Goal: Task Accomplishment & Management: Complete application form

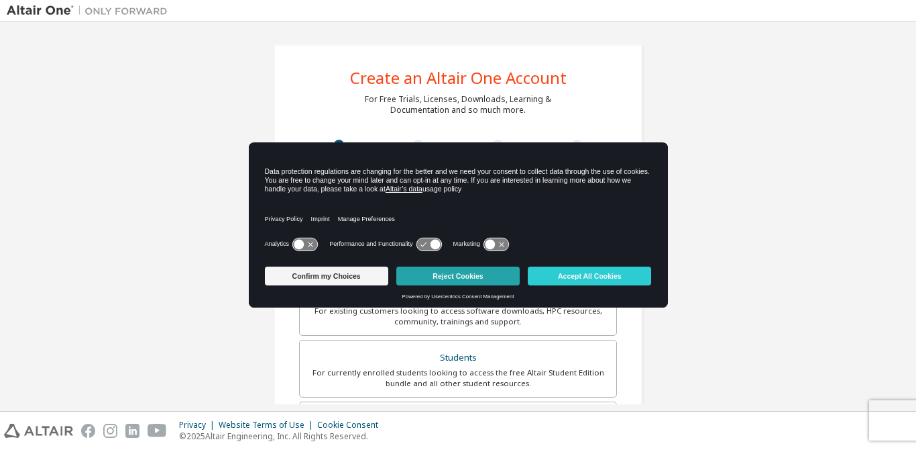
click at [461, 284] on button "Reject Cookies" at bounding box center [458, 275] width 123 height 19
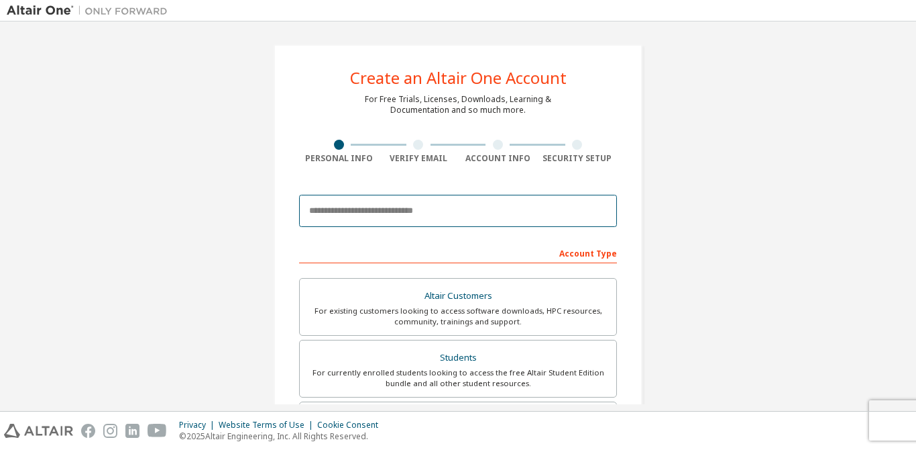
click at [454, 202] on input "email" at bounding box center [458, 211] width 318 height 32
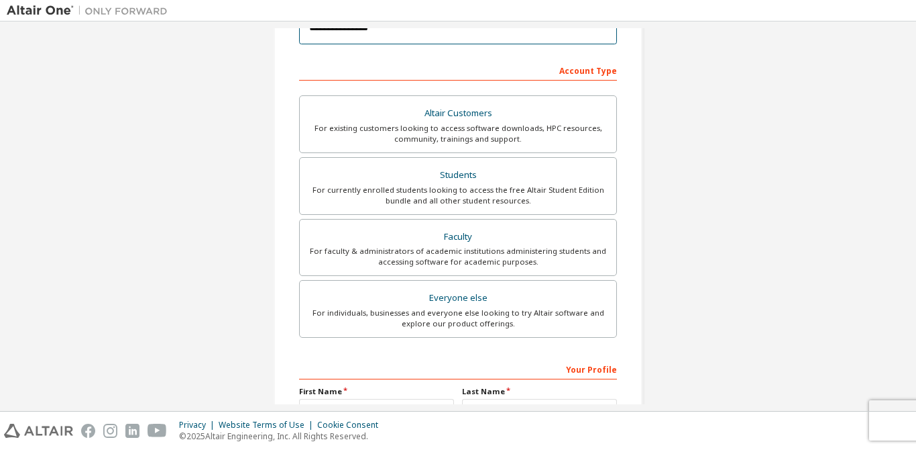
scroll to position [184, 0]
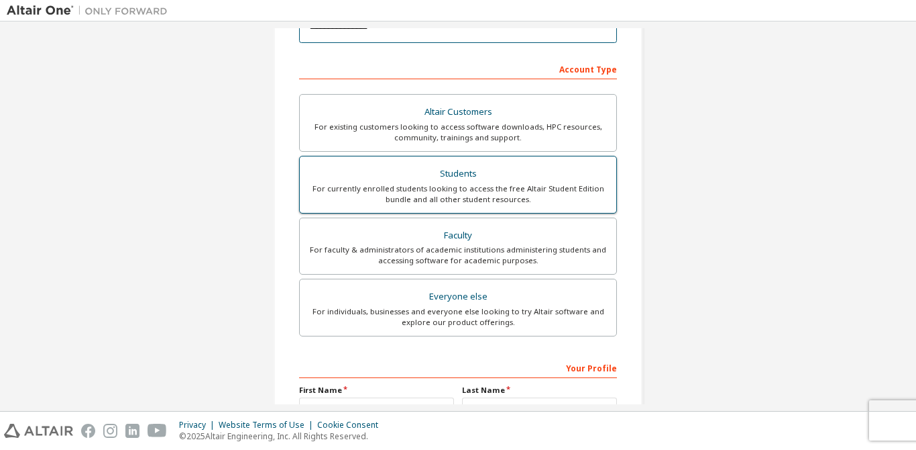
type input "**********"
click at [497, 166] on div "Students" at bounding box center [458, 173] width 301 height 19
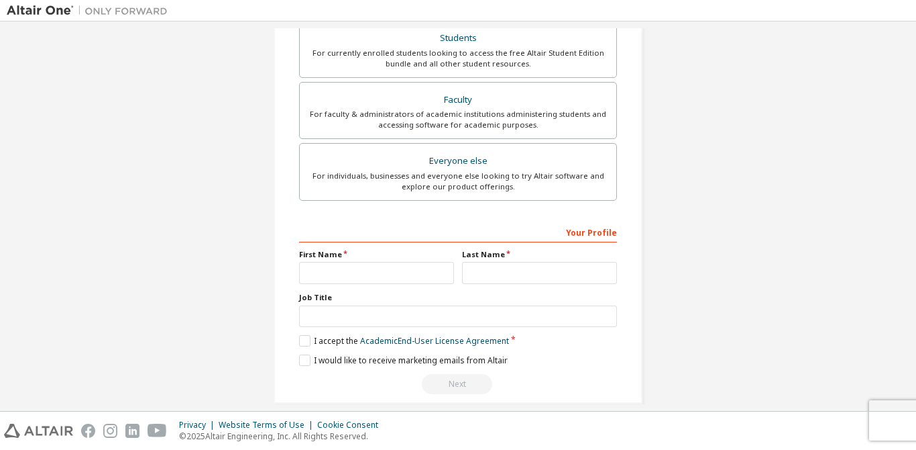
scroll to position [335, 0]
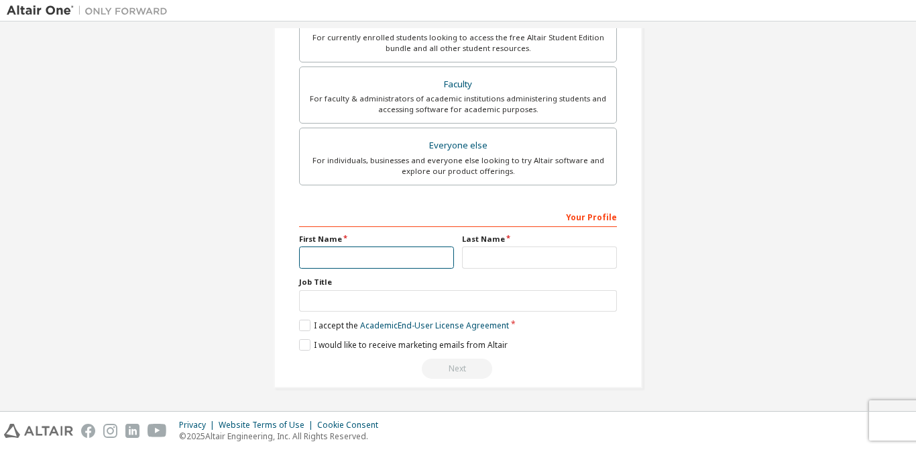
click at [331, 262] on input "text" at bounding box center [376, 257] width 155 height 22
type input "******"
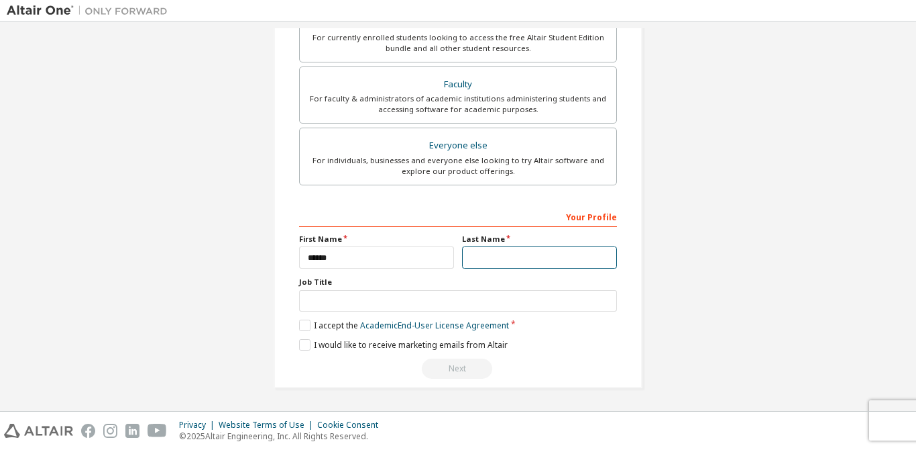
click at [482, 248] on input "text" at bounding box center [539, 257] width 155 height 22
type input "********"
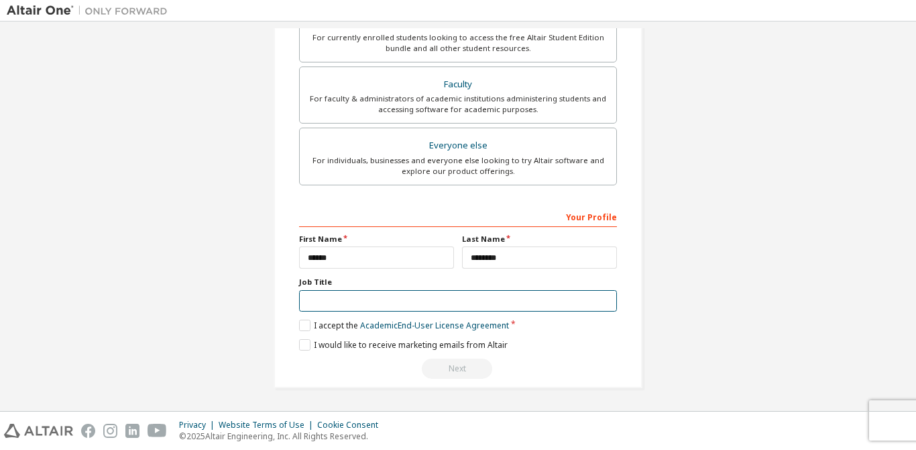
click at [403, 295] on input "text" at bounding box center [458, 301] width 318 height 22
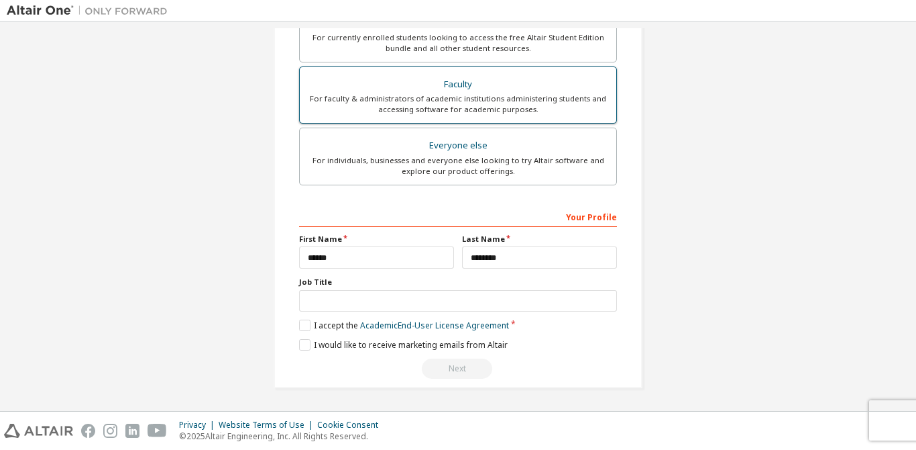
click at [435, 78] on div "Faculty" at bounding box center [458, 84] width 301 height 19
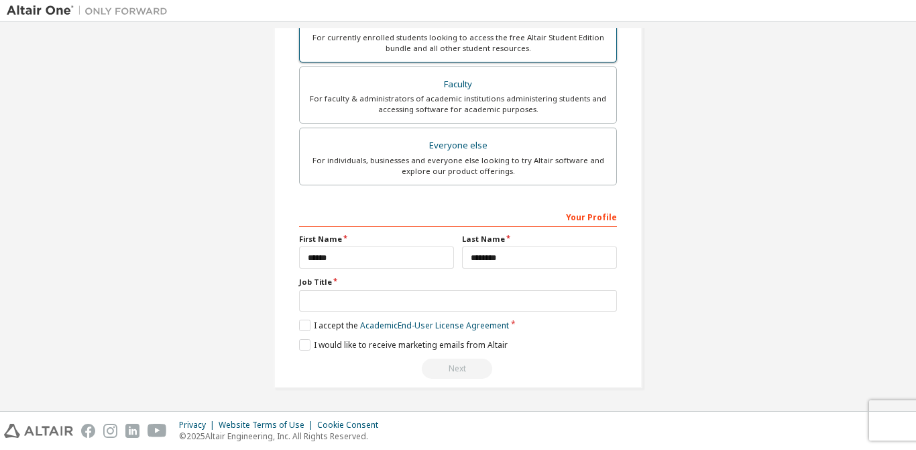
click at [436, 44] on div "For currently enrolled students looking to access the free Altair Student Editi…" at bounding box center [458, 42] width 301 height 21
click at [434, 65] on div "Altair Customers For existing customers looking to access software downloads, H…" at bounding box center [458, 66] width 318 height 246
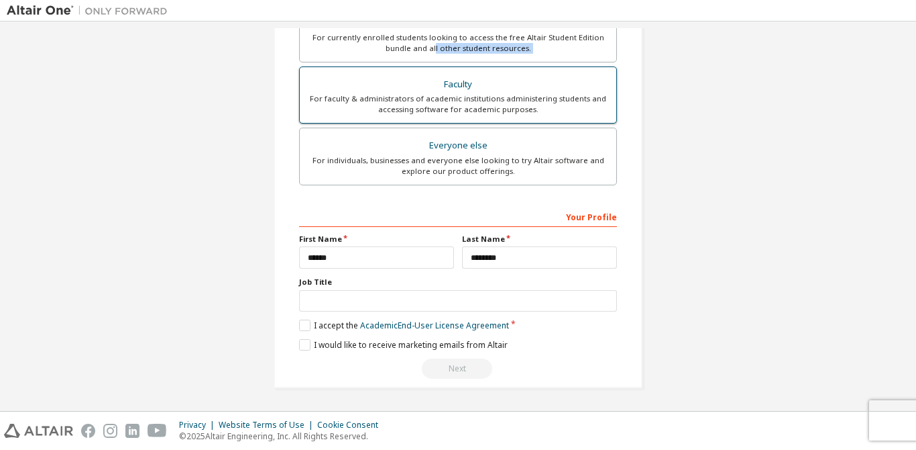
click at [428, 80] on div "Faculty" at bounding box center [458, 84] width 301 height 19
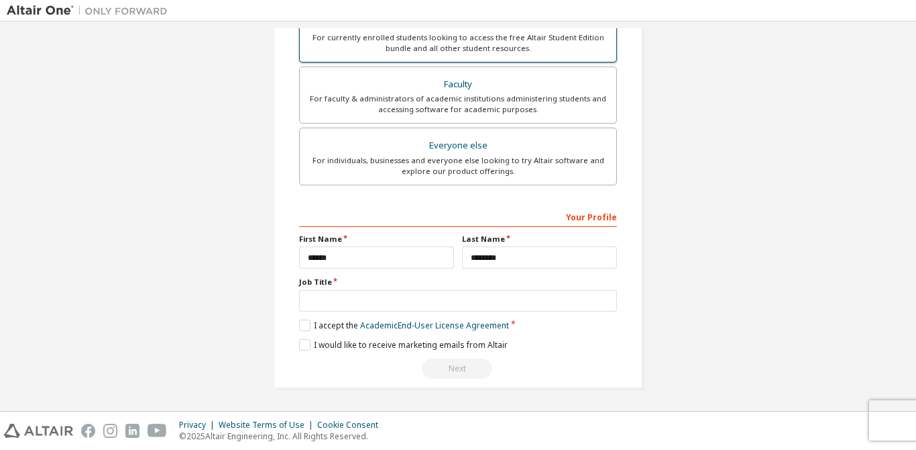
click at [438, 39] on div "For currently enrolled students looking to access the free Altair Student Editi…" at bounding box center [458, 42] width 301 height 21
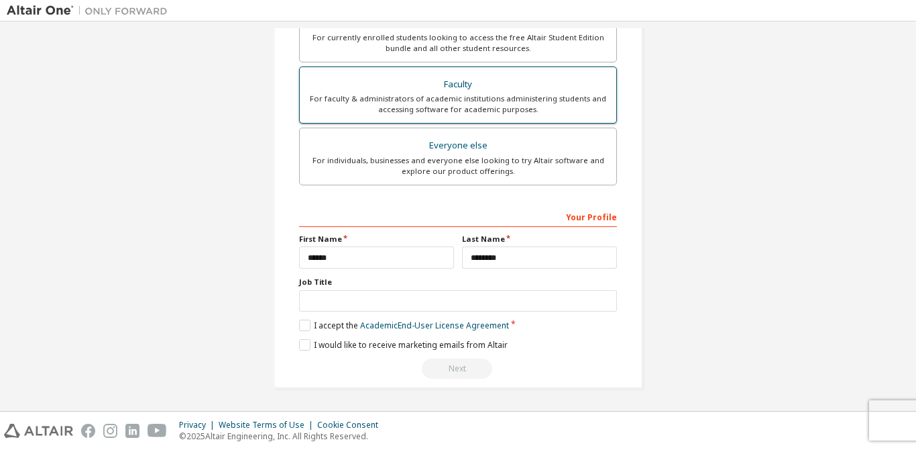
click at [431, 80] on div "Faculty" at bounding box center [458, 84] width 301 height 19
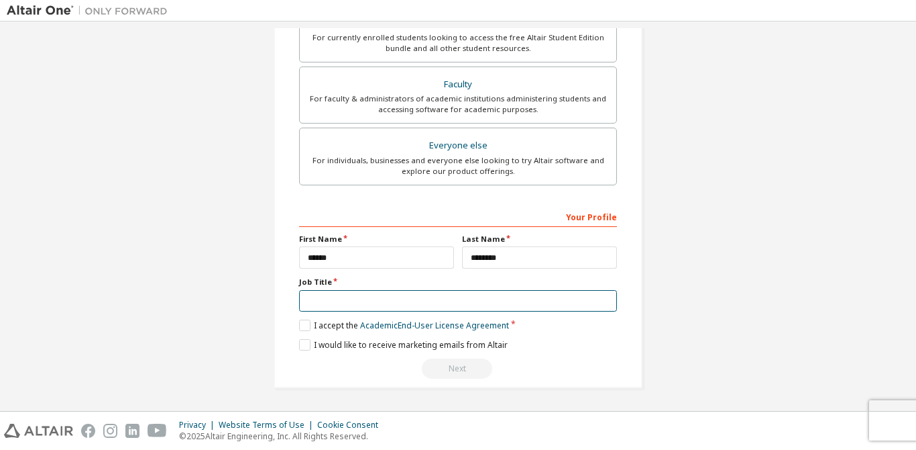
click at [360, 303] on input "text" at bounding box center [458, 301] width 318 height 22
type input "**********"
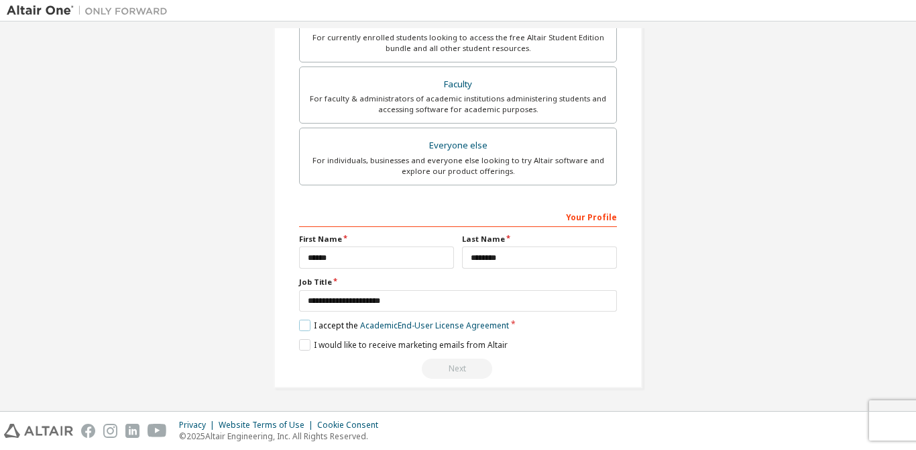
click at [299, 322] on label "I accept the Academic End-User License Agreement" at bounding box center [404, 324] width 210 height 11
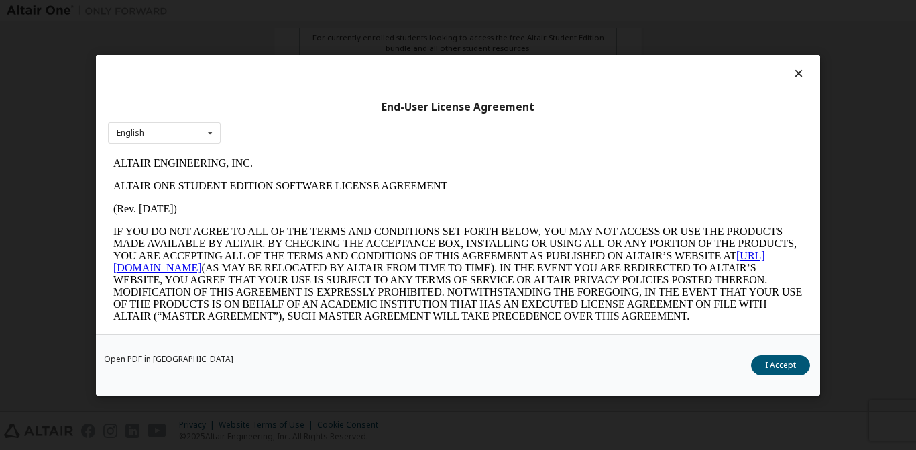
scroll to position [0, 0]
click at [578, 413] on div "End-User License Agreement English English Open PDF in [GEOGRAPHIC_DATA] I Acce…" at bounding box center [458, 225] width 916 height 450
click at [810, 306] on div "End-User License Agreement English English" at bounding box center [458, 194] width 725 height 279
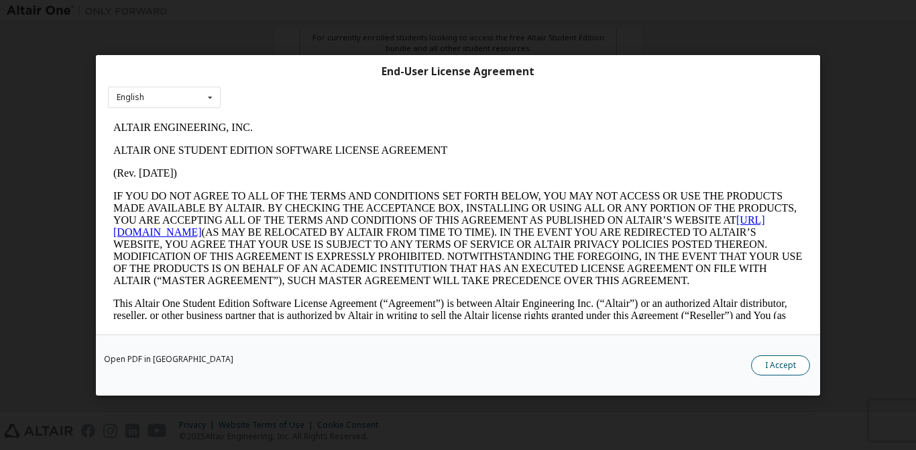
click at [778, 370] on button "I Accept" at bounding box center [780, 365] width 59 height 20
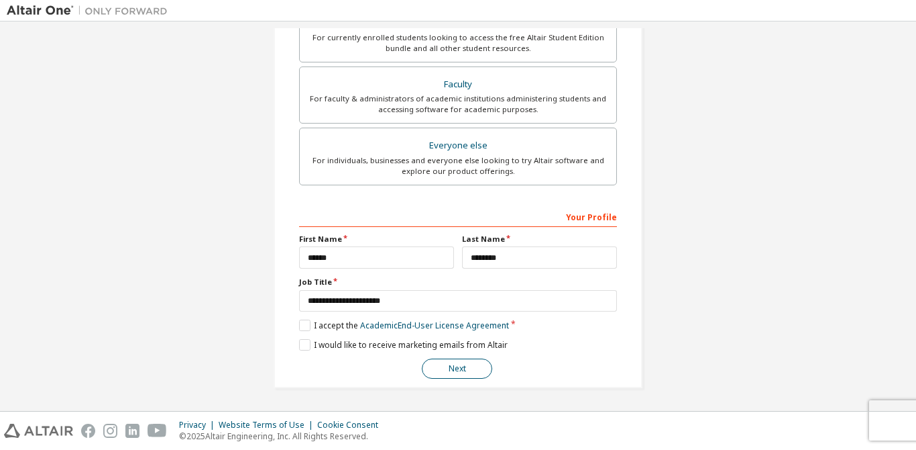
click at [448, 368] on button "Next" at bounding box center [457, 368] width 70 height 20
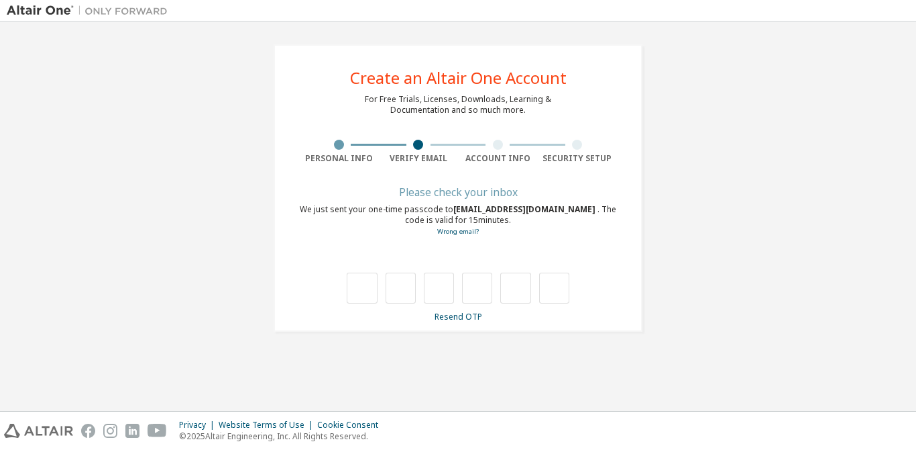
type input "*"
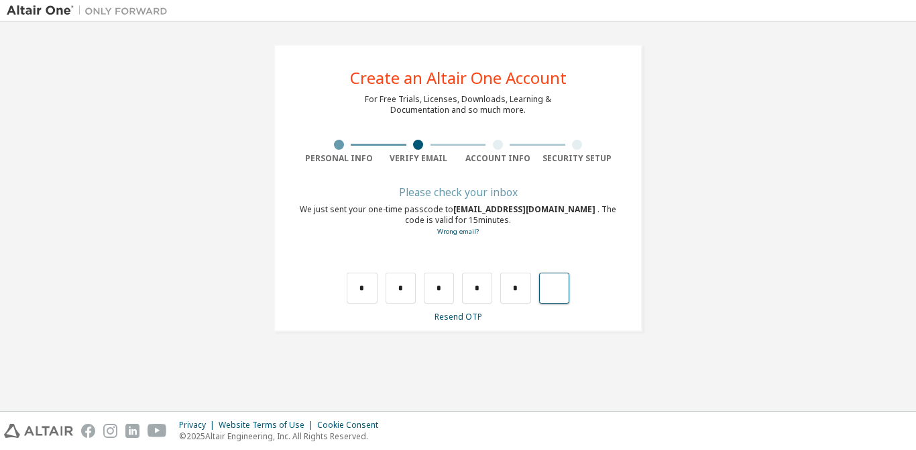
type input "*"
